Goal: Task Accomplishment & Management: Complete application form

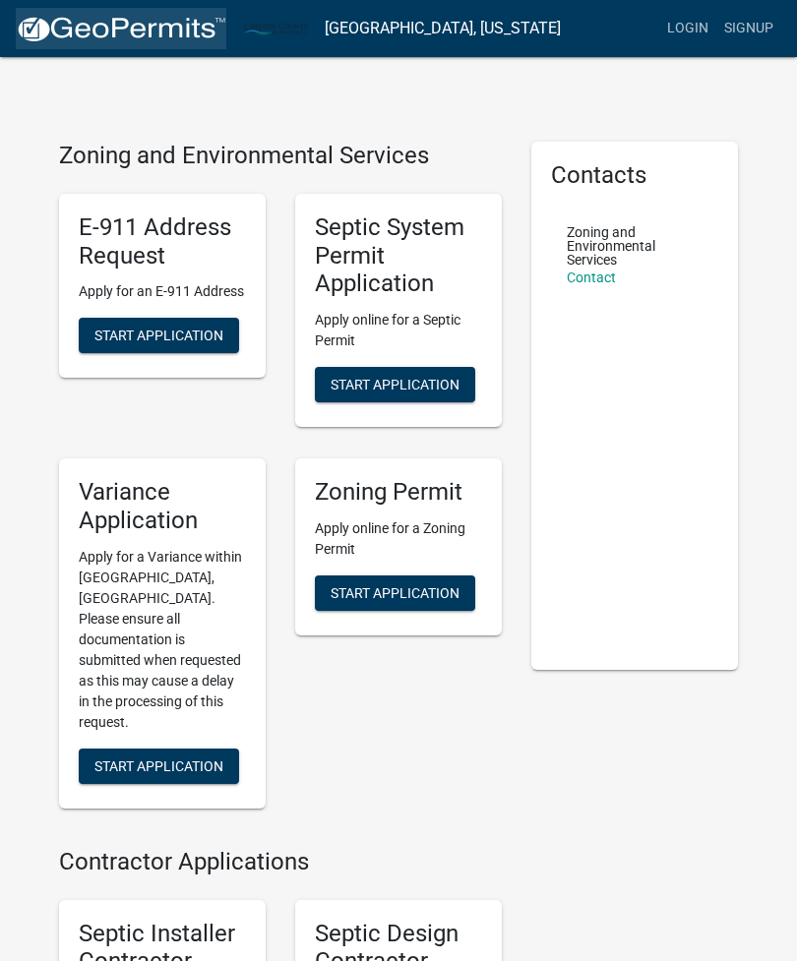
click at [66, 15] on img at bounding box center [121, 30] width 210 height 30
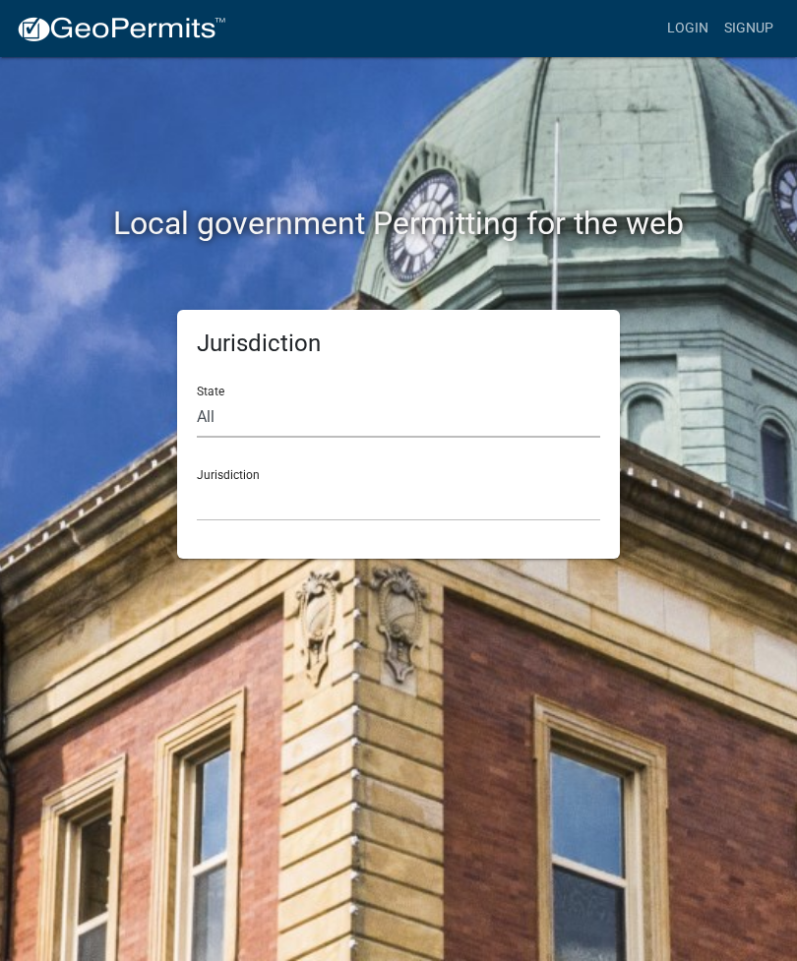
click at [434, 397] on select "All [US_STATE] [US_STATE] [US_STATE] [US_STATE] [US_STATE] [US_STATE] [US_STATE…" at bounding box center [398, 417] width 403 height 40
click at [327, 397] on select "All [US_STATE] [US_STATE] [US_STATE] [US_STATE] [US_STATE] [US_STATE] [US_STATE…" at bounding box center [398, 417] width 403 height 40
select select "[US_STATE]"
click at [490, 474] on div "Jurisdiction [GEOGRAPHIC_DATA], [US_STATE]" at bounding box center [398, 487] width 403 height 68
click at [465, 482] on select "[GEOGRAPHIC_DATA], [US_STATE]" at bounding box center [398, 501] width 403 height 40
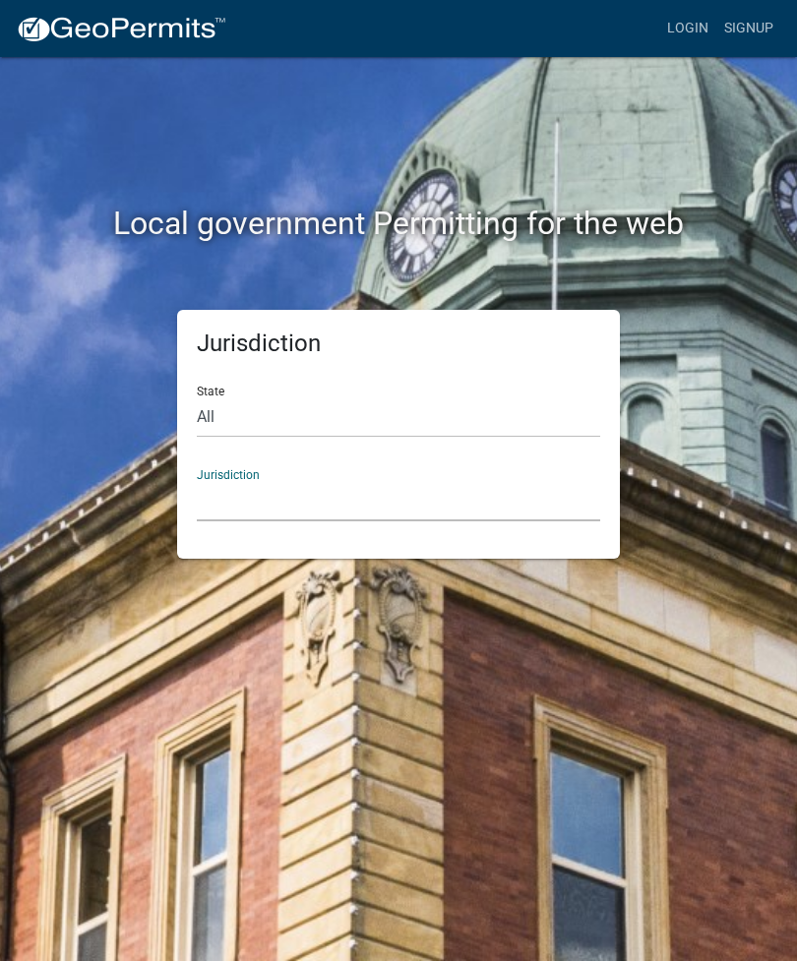
click at [495, 481] on select "[GEOGRAPHIC_DATA], [US_STATE]" at bounding box center [398, 501] width 403 height 40
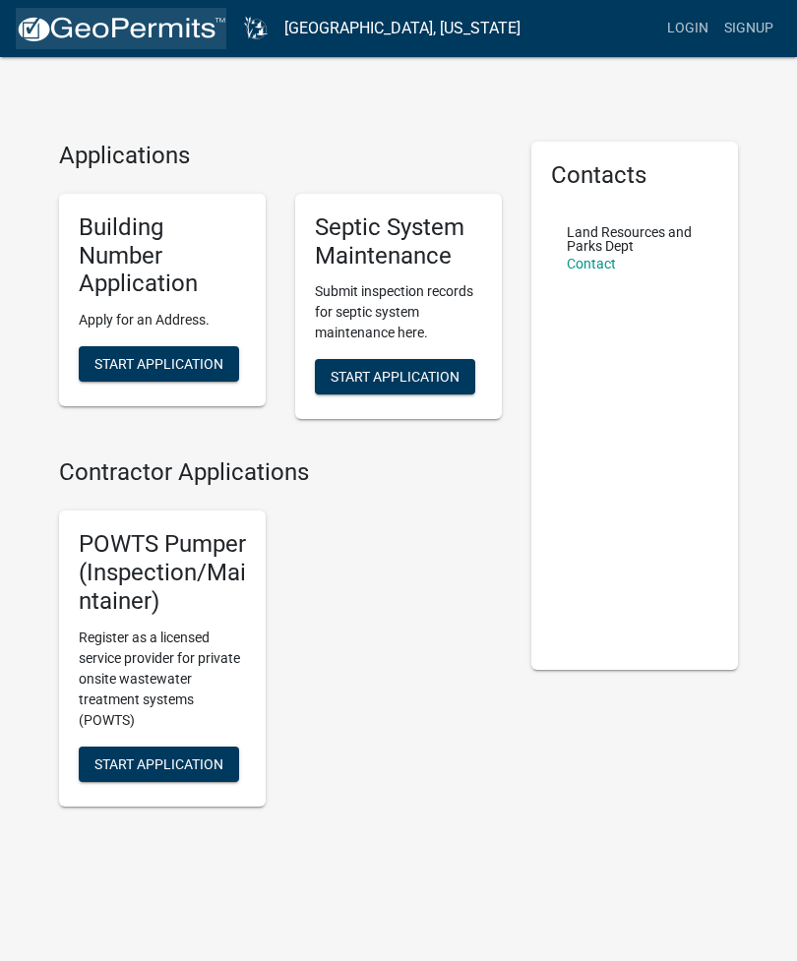
click at [72, 39] on img at bounding box center [121, 30] width 210 height 30
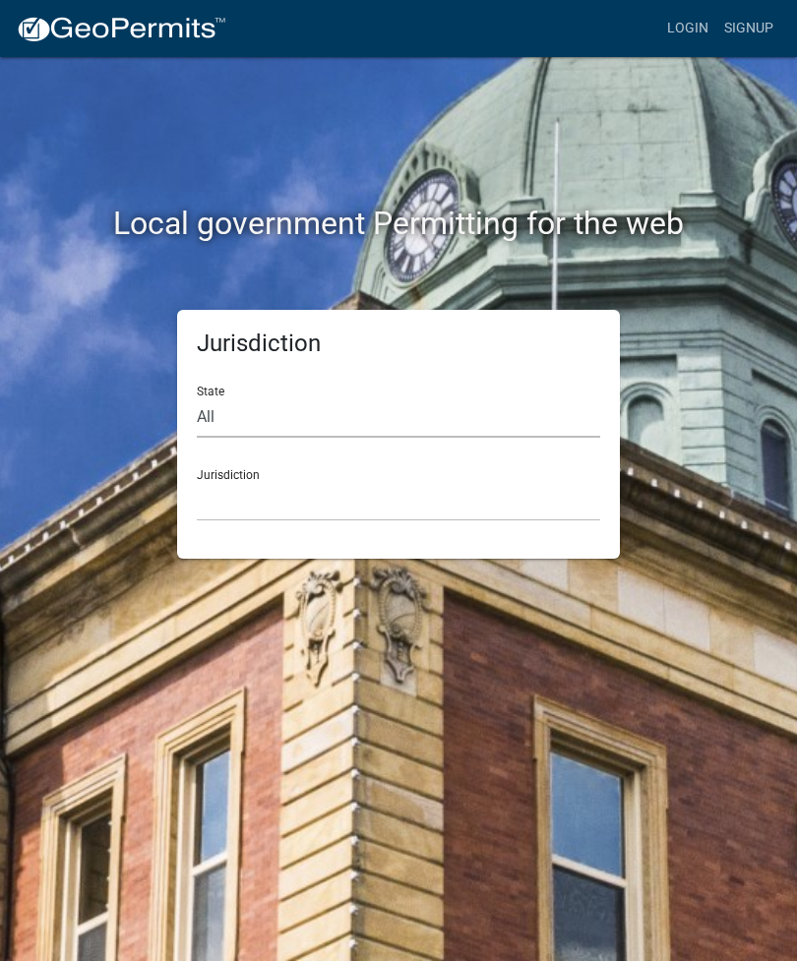
click at [518, 405] on select "All [US_STATE] [US_STATE] [US_STATE] [US_STATE] [US_STATE] [US_STATE] [US_STATE…" at bounding box center [398, 417] width 403 height 40
select select "[US_STATE]"
click at [505, 489] on select "[GEOGRAPHIC_DATA], [US_STATE] [GEOGRAPHIC_DATA], [US_STATE] [GEOGRAPHIC_DATA], …" at bounding box center [398, 501] width 403 height 40
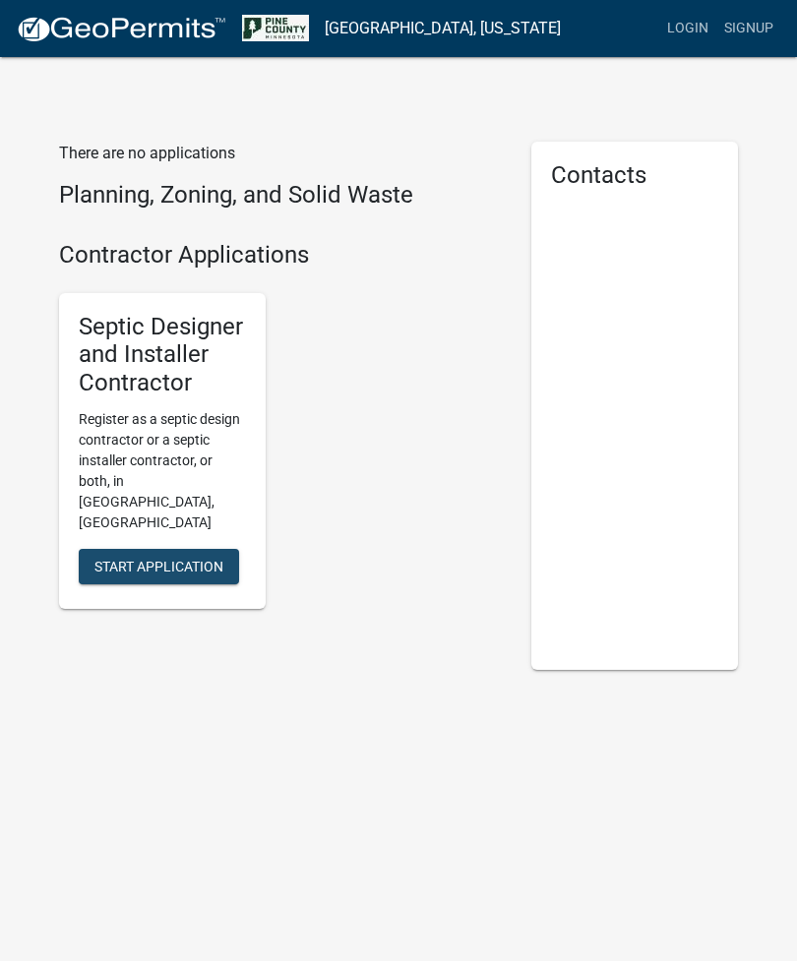
click at [106, 558] on span "Start Application" at bounding box center [158, 566] width 129 height 16
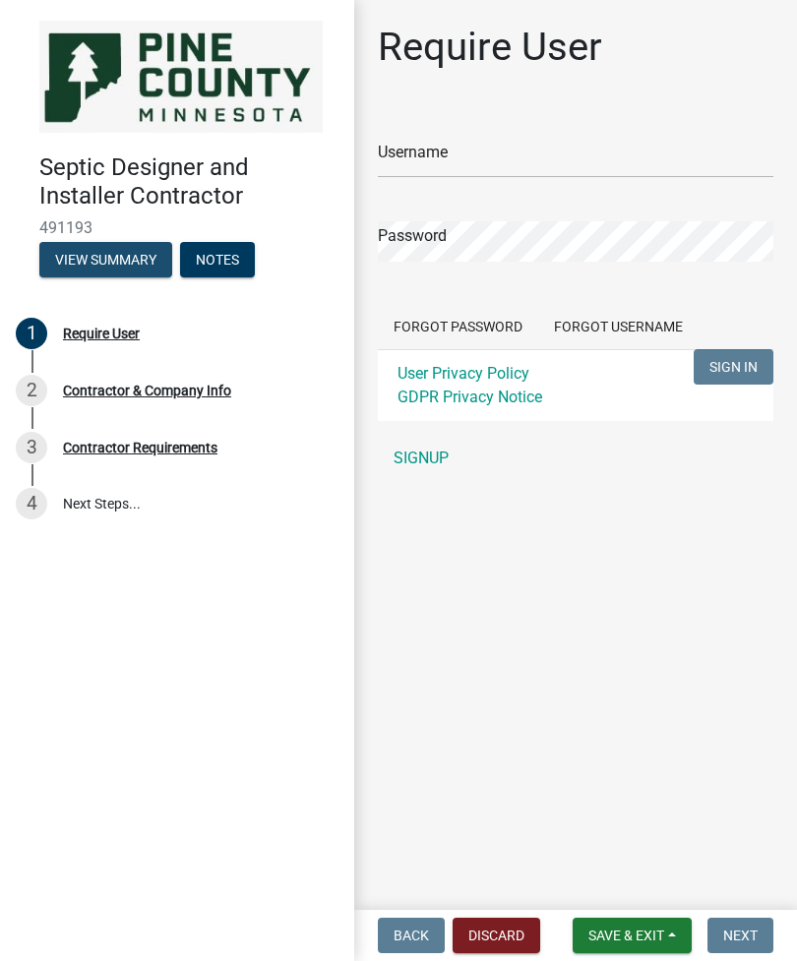
click at [91, 265] on button "View Summary" at bounding box center [105, 259] width 133 height 35
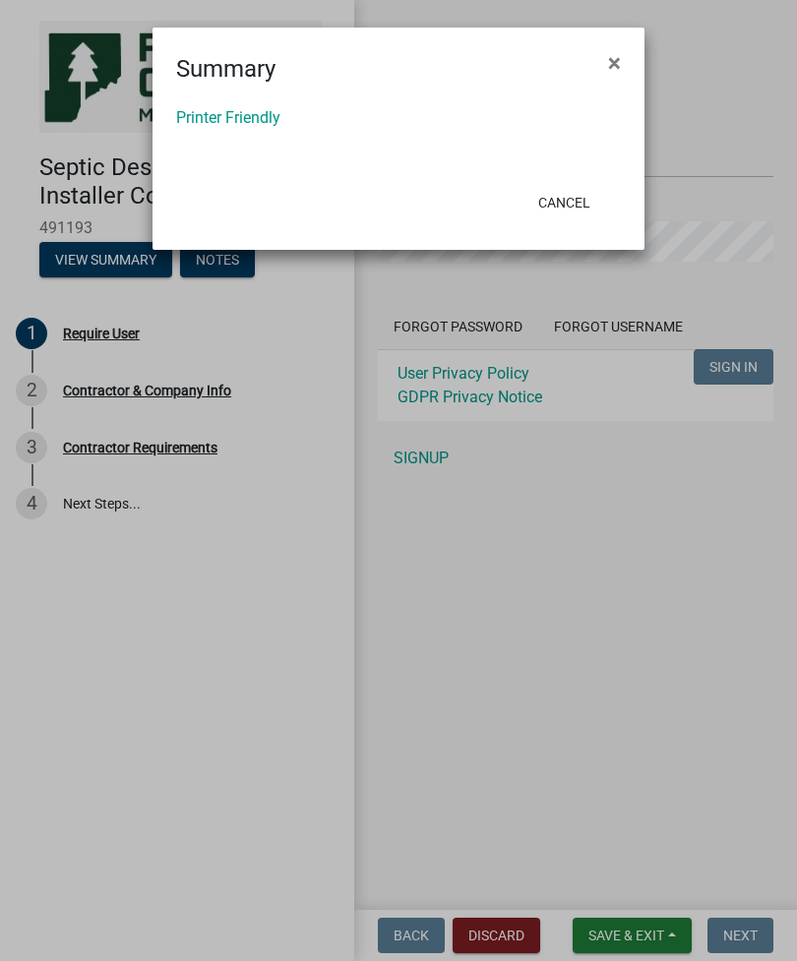
click at [231, 125] on link "Printer Friendly" at bounding box center [228, 117] width 104 height 19
click at [657, 62] on ngb-modal-window "Summary × Printer Friendly Cancel" at bounding box center [398, 480] width 797 height 961
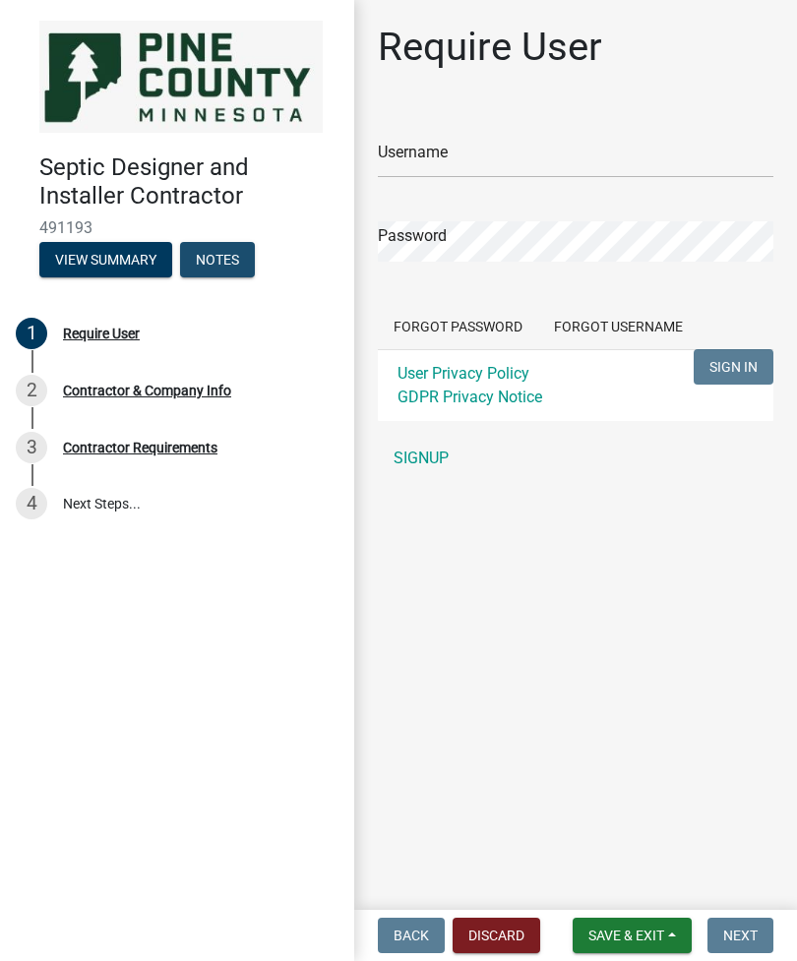
click at [196, 255] on button "Notes" at bounding box center [217, 259] width 75 height 35
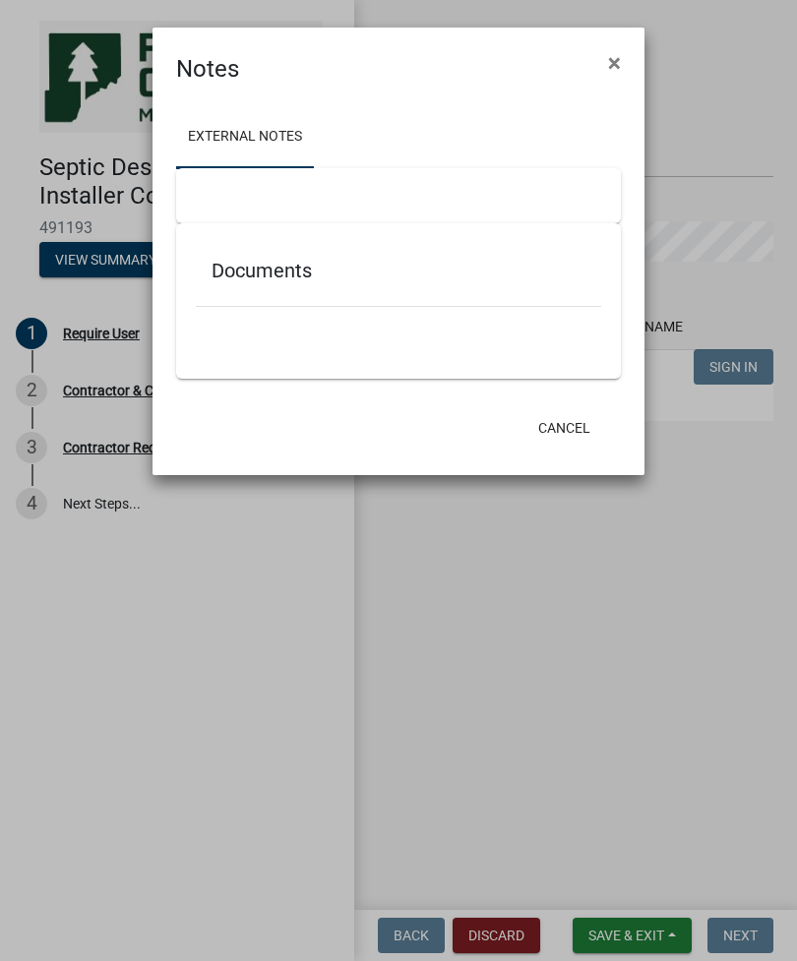
click at [576, 411] on button "Cancel" at bounding box center [564, 427] width 84 height 35
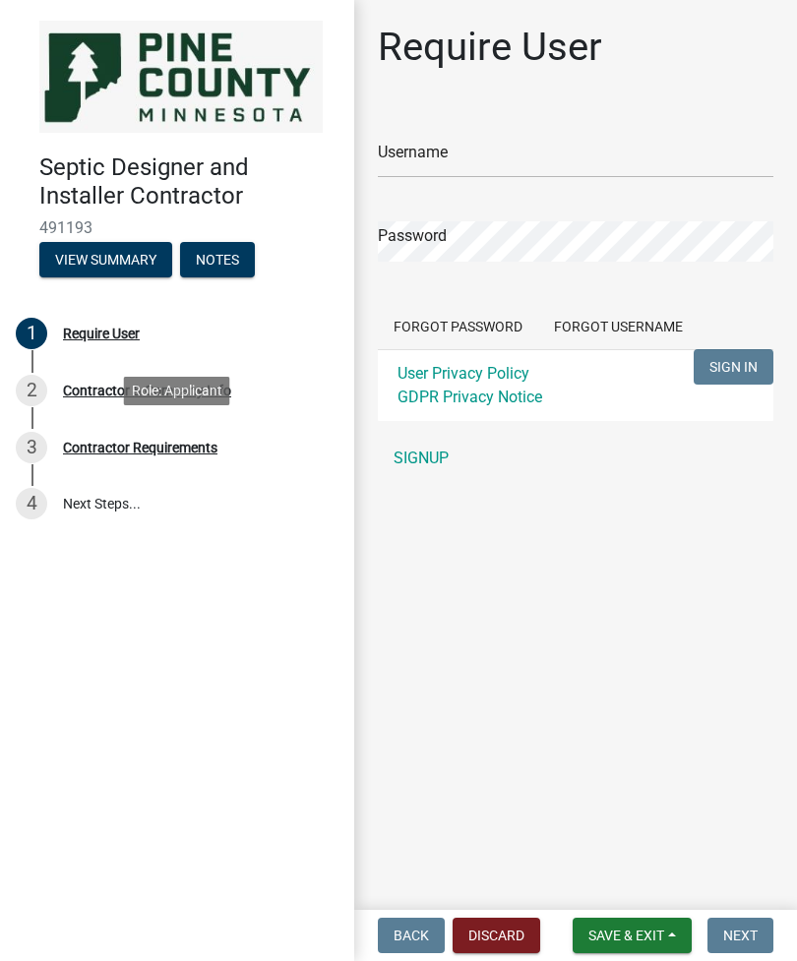
click at [114, 441] on div "Contractor Requirements" at bounding box center [140, 448] width 154 height 14
click at [89, 450] on div "Contractor Requirements" at bounding box center [140, 448] width 154 height 14
click at [95, 447] on div "Contractor Requirements" at bounding box center [140, 448] width 154 height 14
click at [85, 445] on div "Contractor Requirements" at bounding box center [140, 448] width 154 height 14
click at [98, 461] on link "3 Contractor Requirements" at bounding box center [177, 447] width 354 height 57
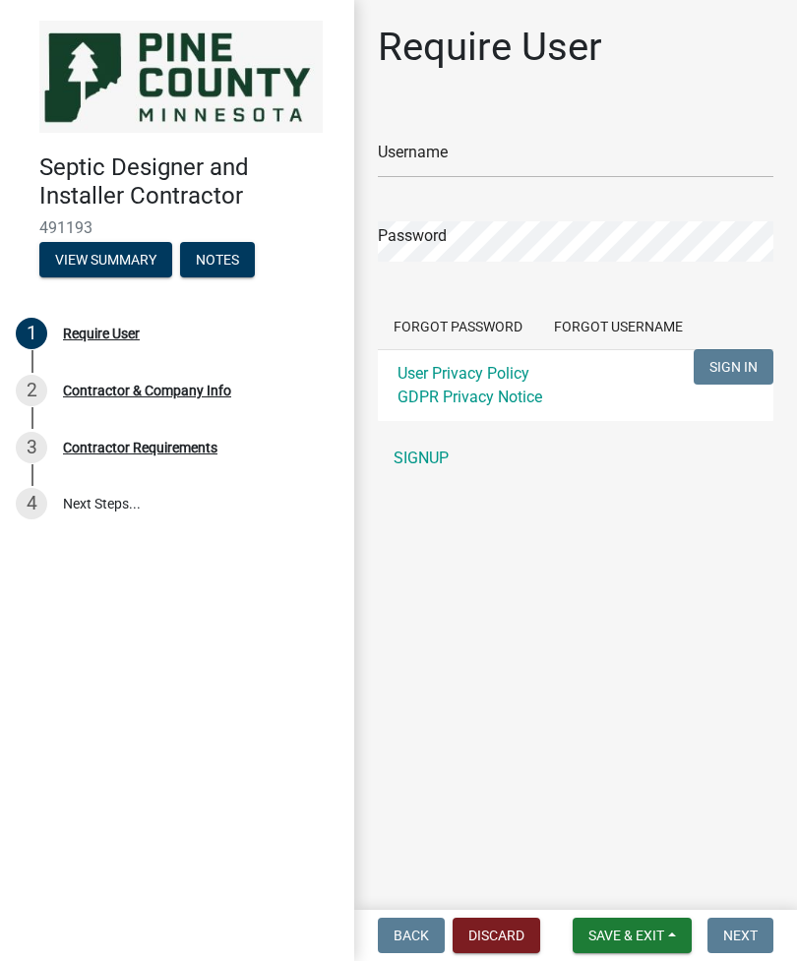
click at [159, 395] on div "Role: Applicant" at bounding box center [177, 391] width 106 height 29
click at [512, 926] on button "Discard" at bounding box center [496, 935] width 88 height 35
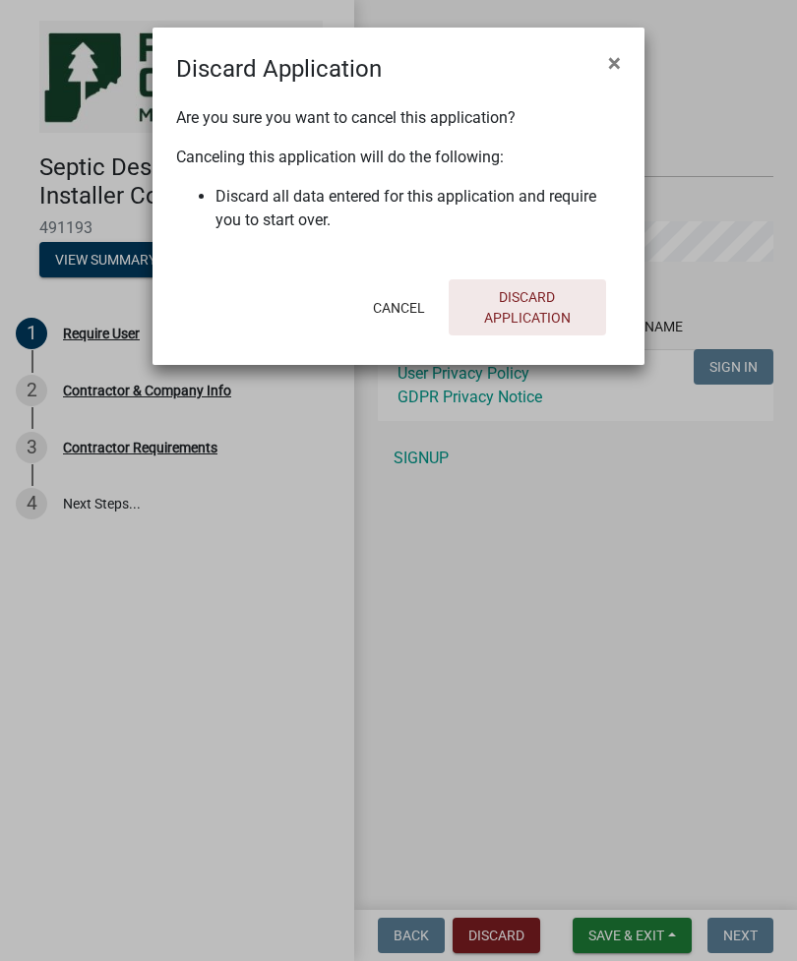
click at [545, 312] on button "Discard Application" at bounding box center [526, 307] width 157 height 56
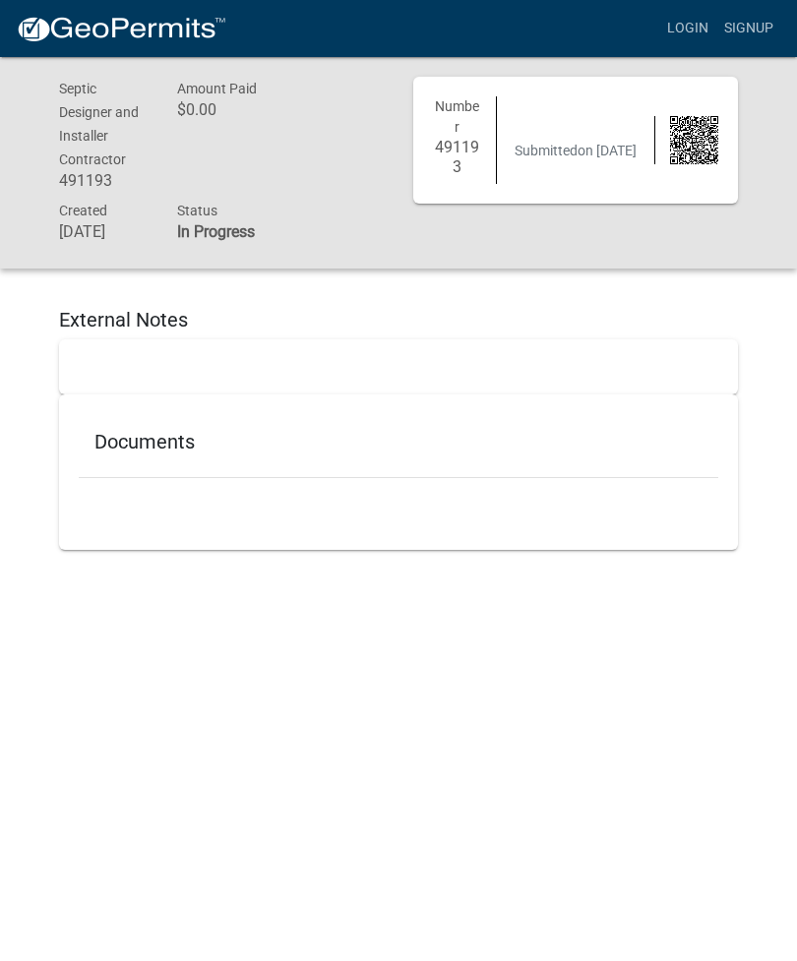
click at [487, 478] on div "Documents" at bounding box center [398, 446] width 639 height 64
